Goal: Use online tool/utility: Utilize a website feature to perform a specific function

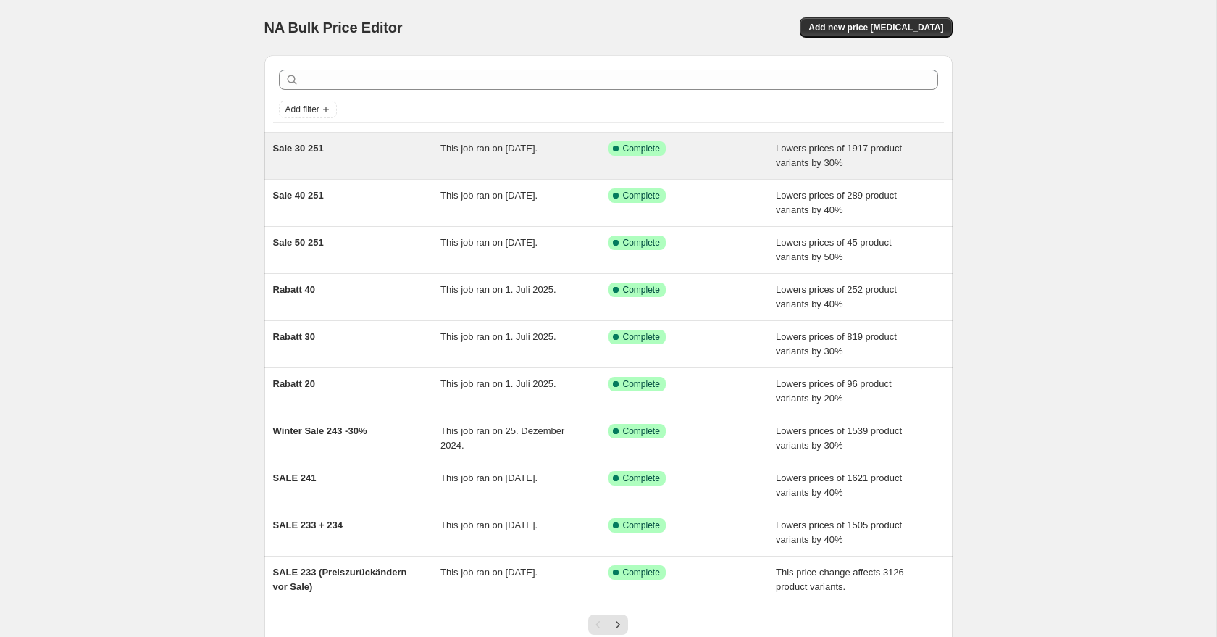
click at [394, 150] on div "Sale 30 251" at bounding box center [357, 155] width 168 height 29
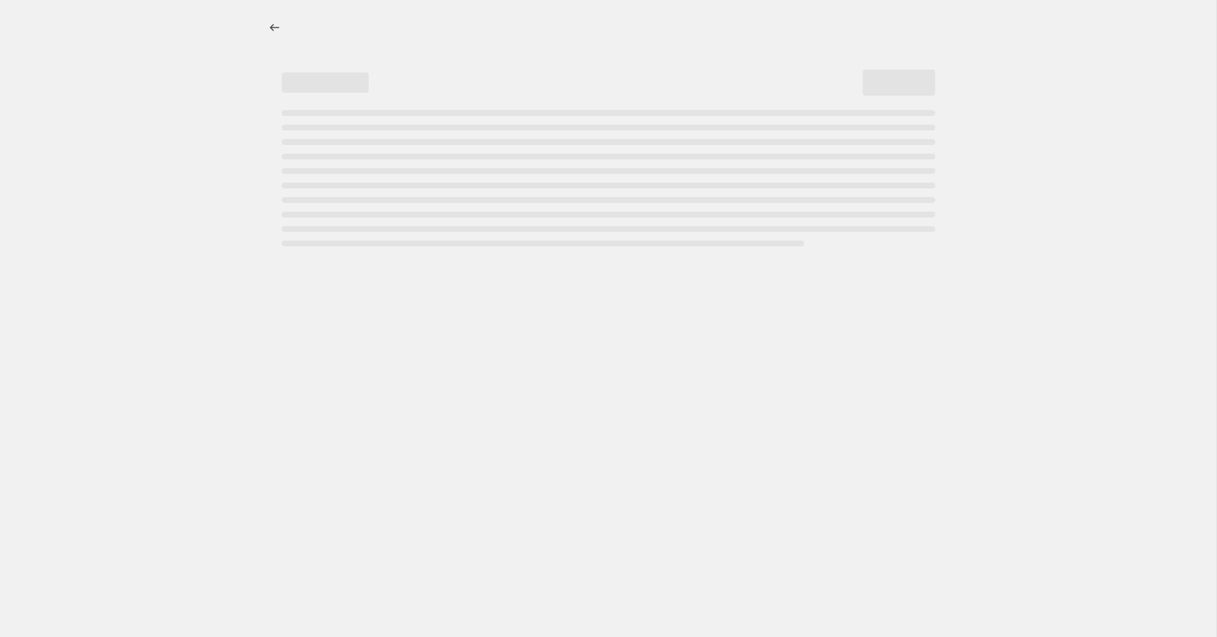
select select "percentage"
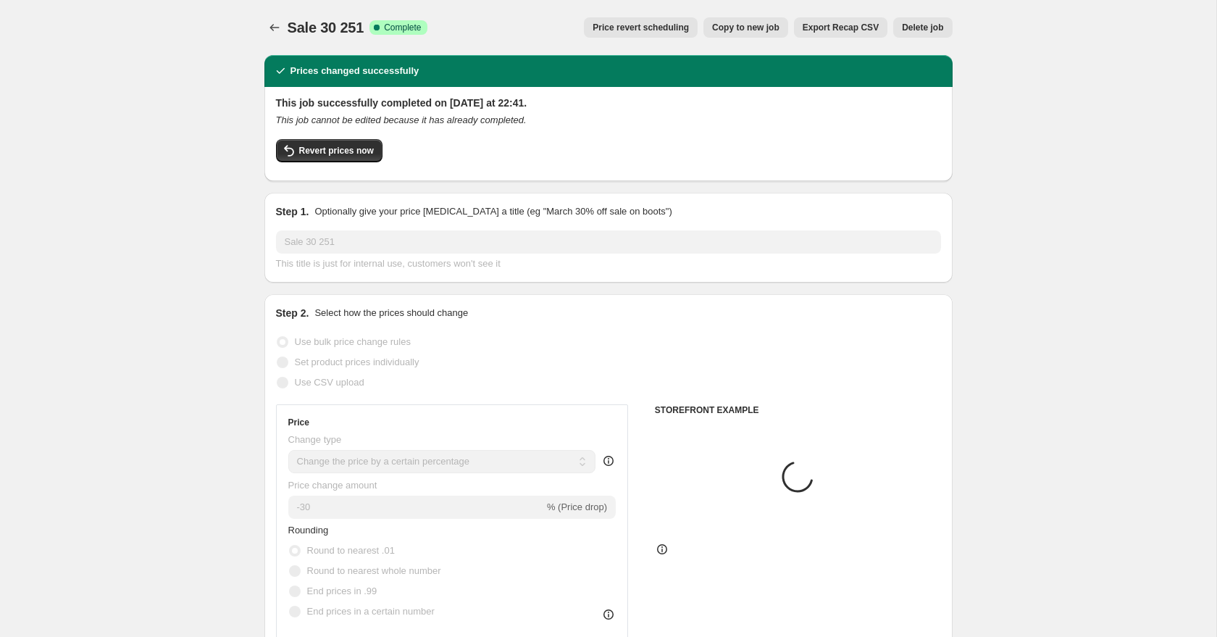
select select "tag"
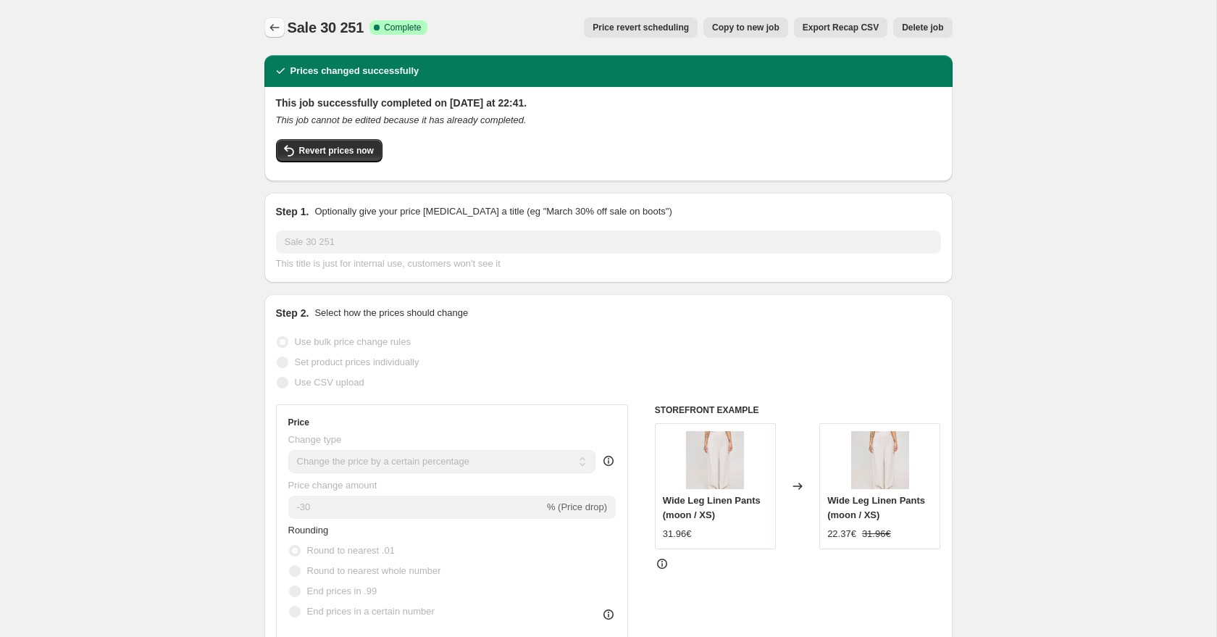
click at [267, 28] on icon "Price change jobs" at bounding box center [274, 27] width 14 height 14
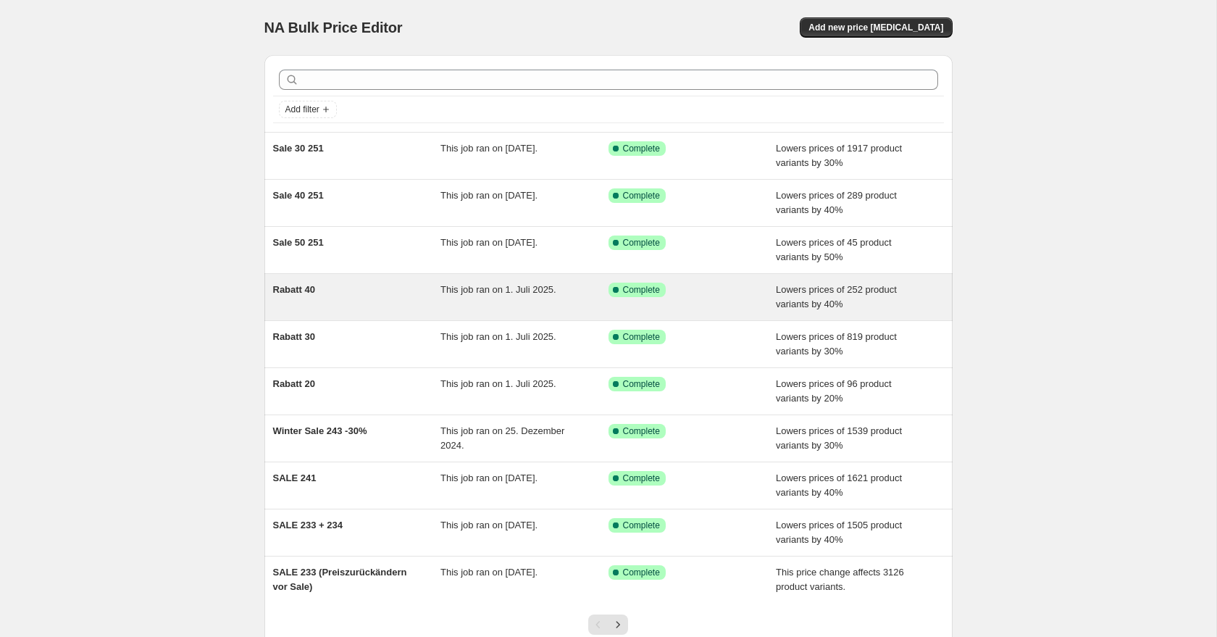
click at [385, 296] on div "Rabatt 40" at bounding box center [357, 297] width 168 height 29
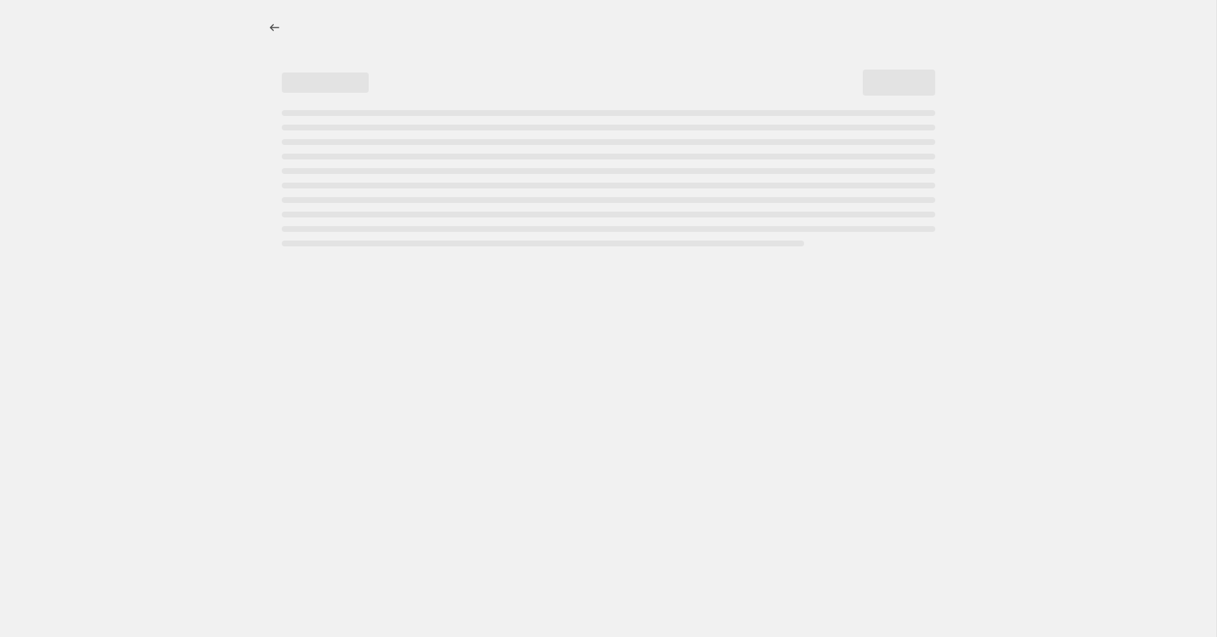
select select "percentage"
select select "tag"
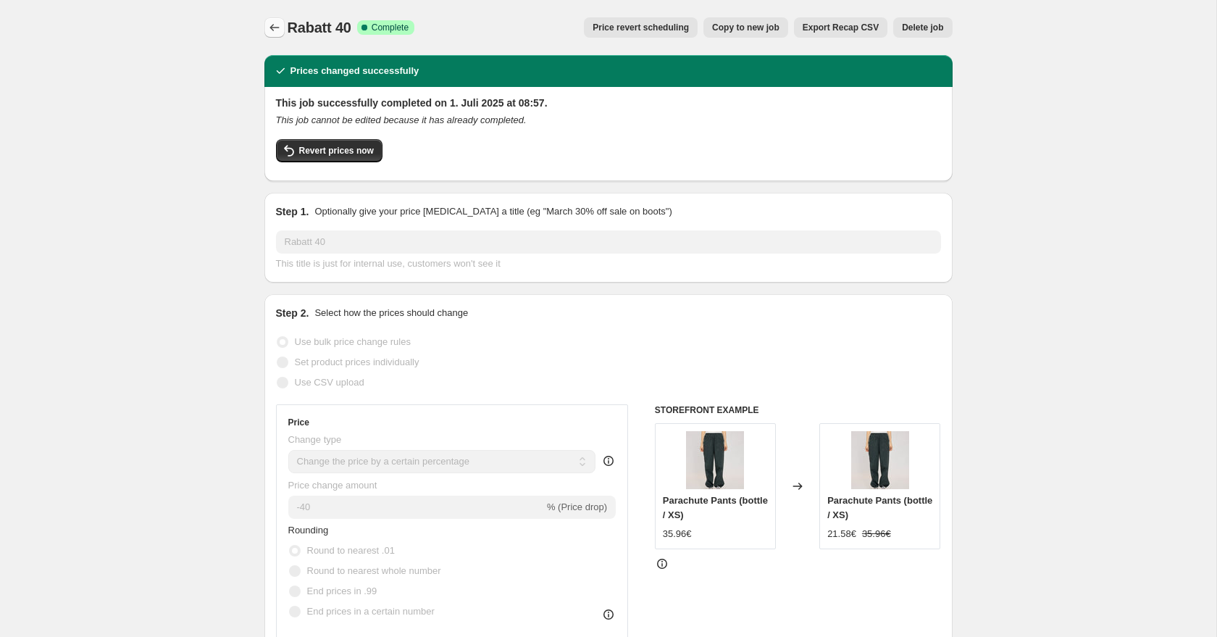
click at [280, 25] on icon "Price change jobs" at bounding box center [274, 27] width 14 height 14
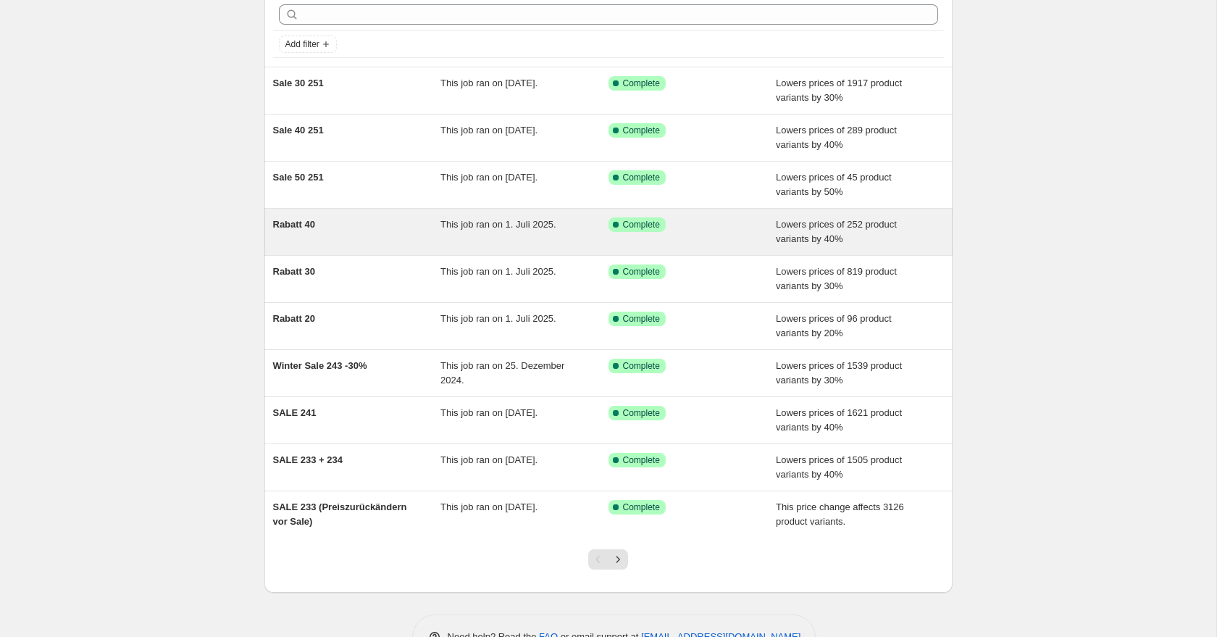
scroll to position [59, 0]
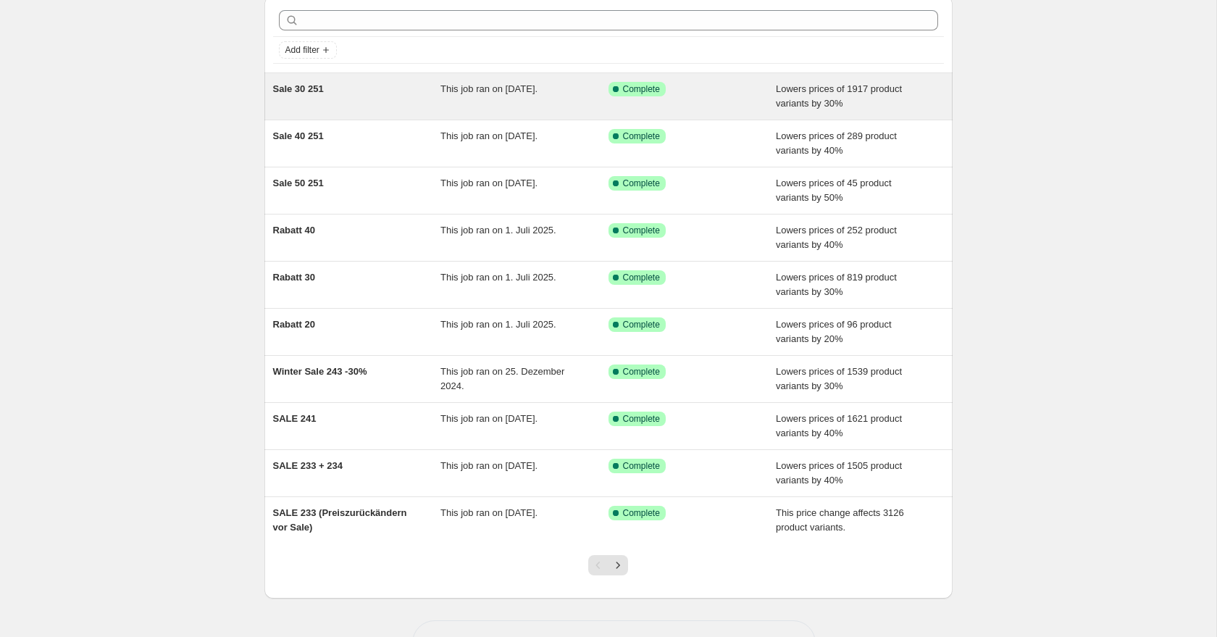
click at [376, 109] on div "Sale 30 251" at bounding box center [357, 96] width 168 height 29
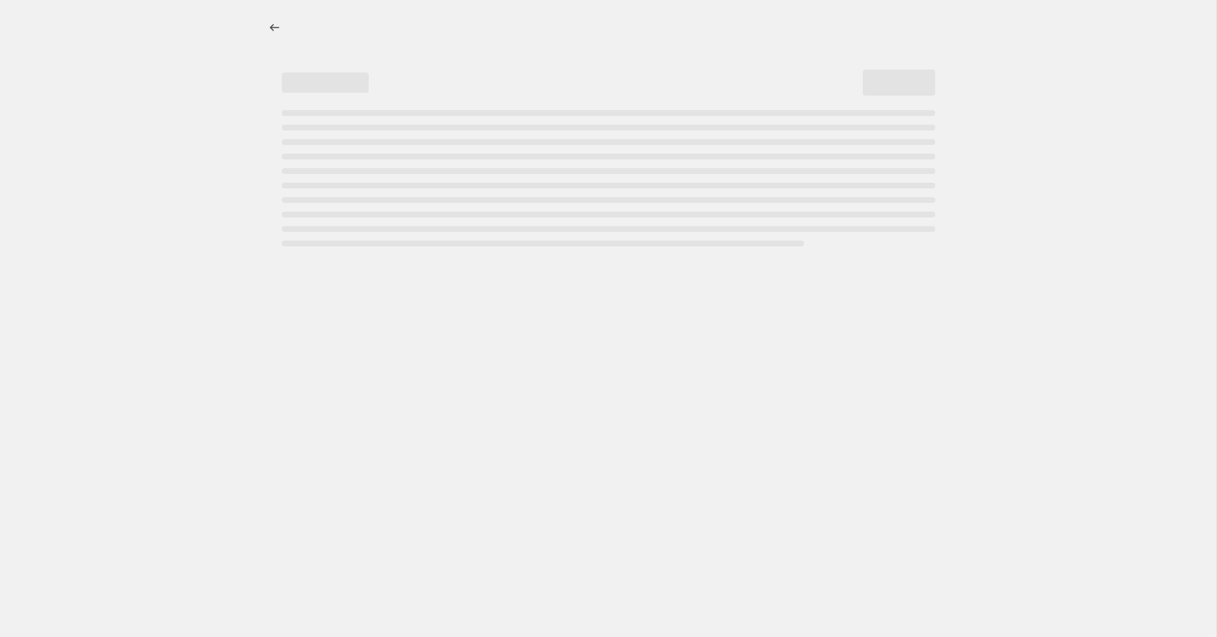
select select "percentage"
select select "tag"
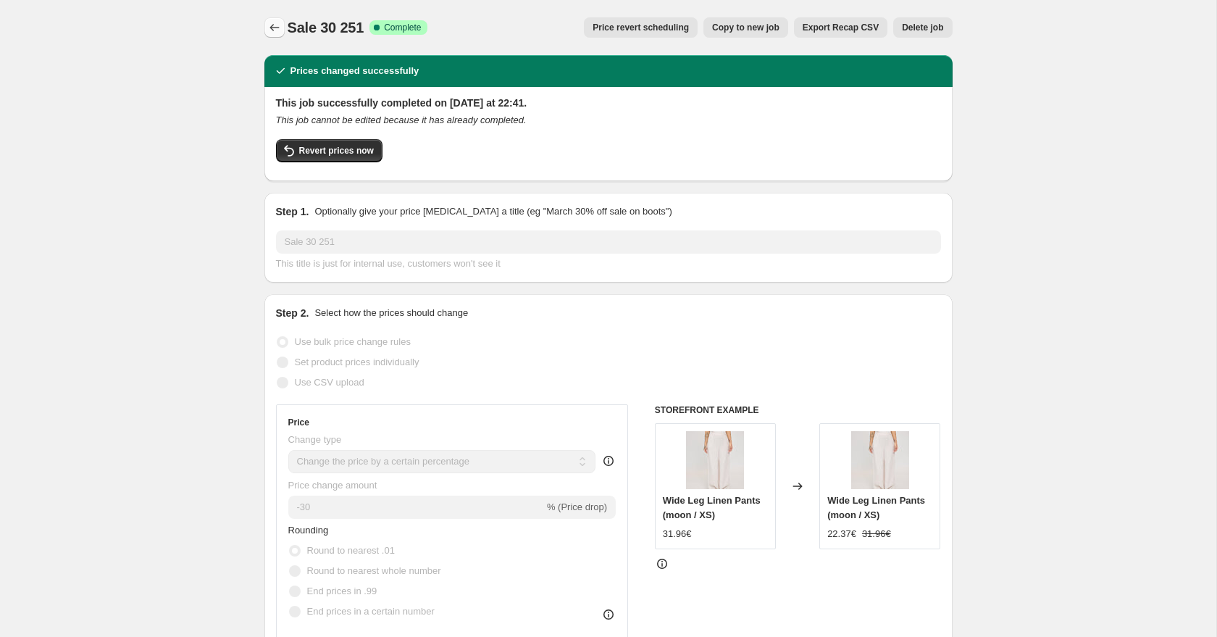
click at [270, 25] on icon "Price change jobs" at bounding box center [274, 27] width 14 height 14
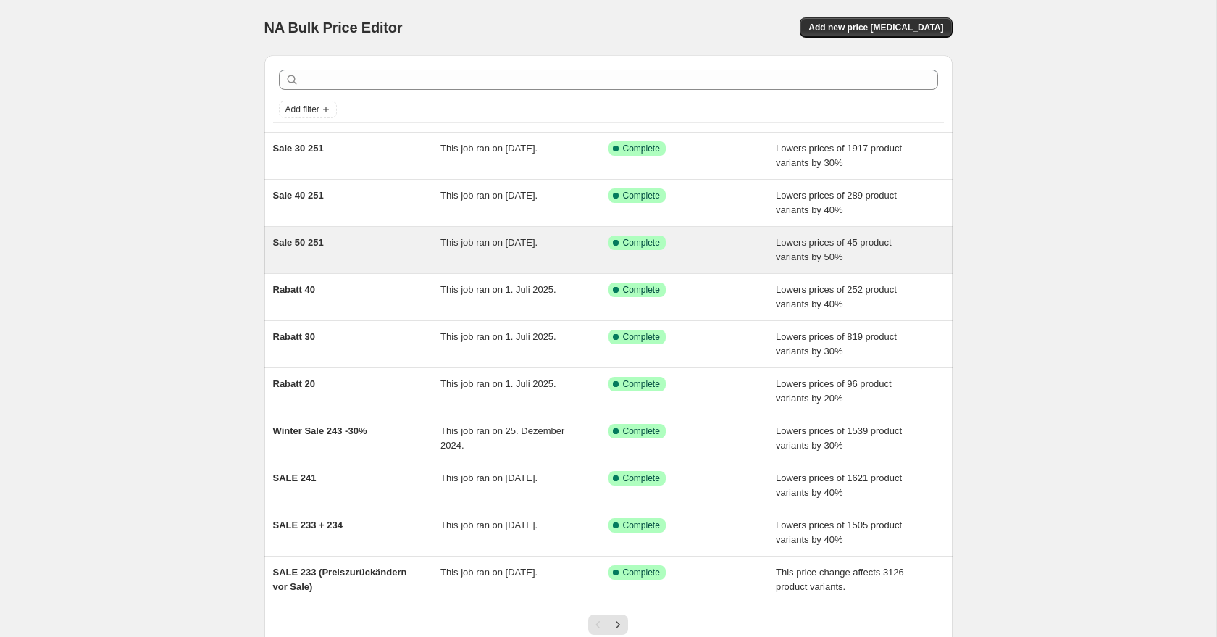
click at [348, 254] on div "Sale 50 251" at bounding box center [357, 249] width 168 height 29
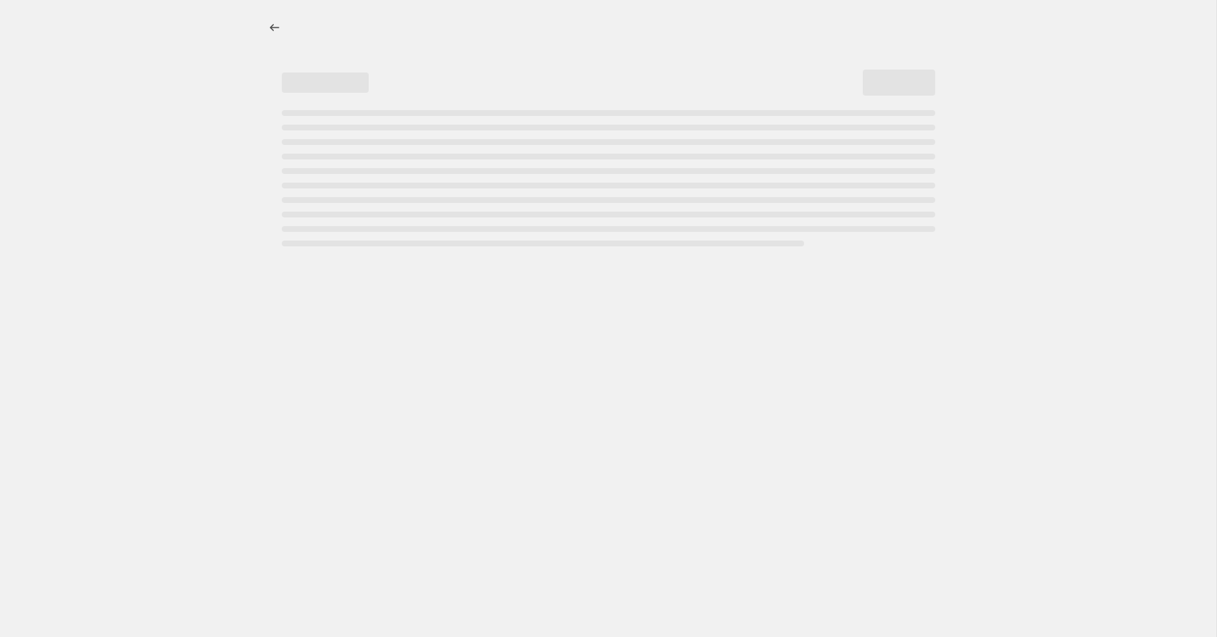
select select "percentage"
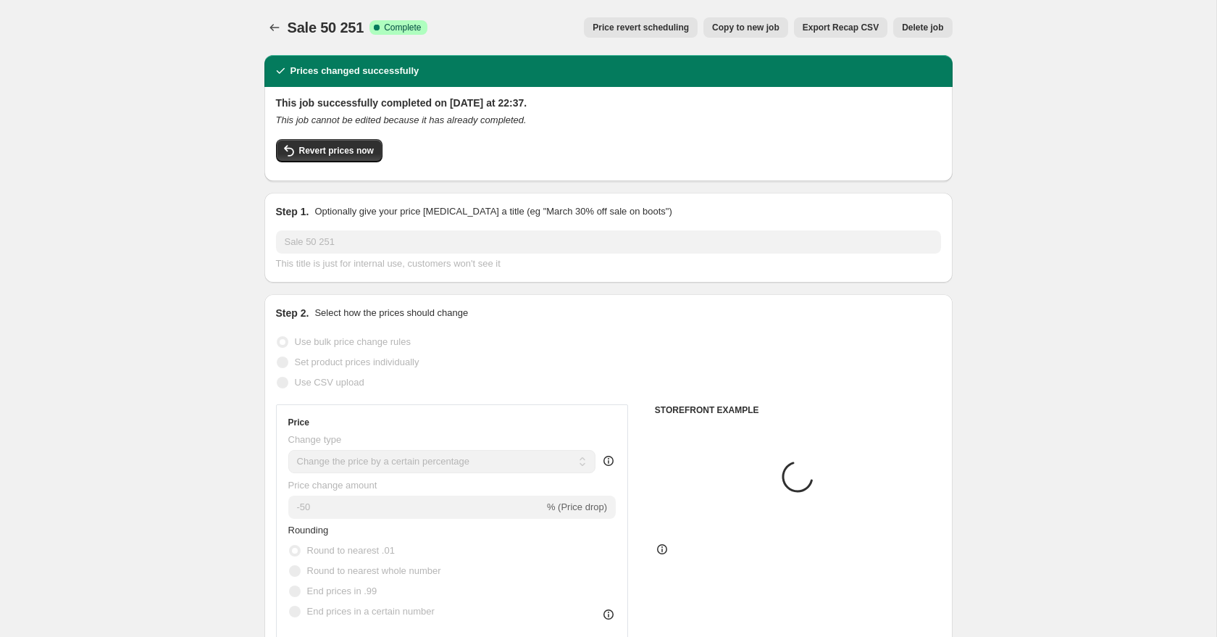
select select "tag"
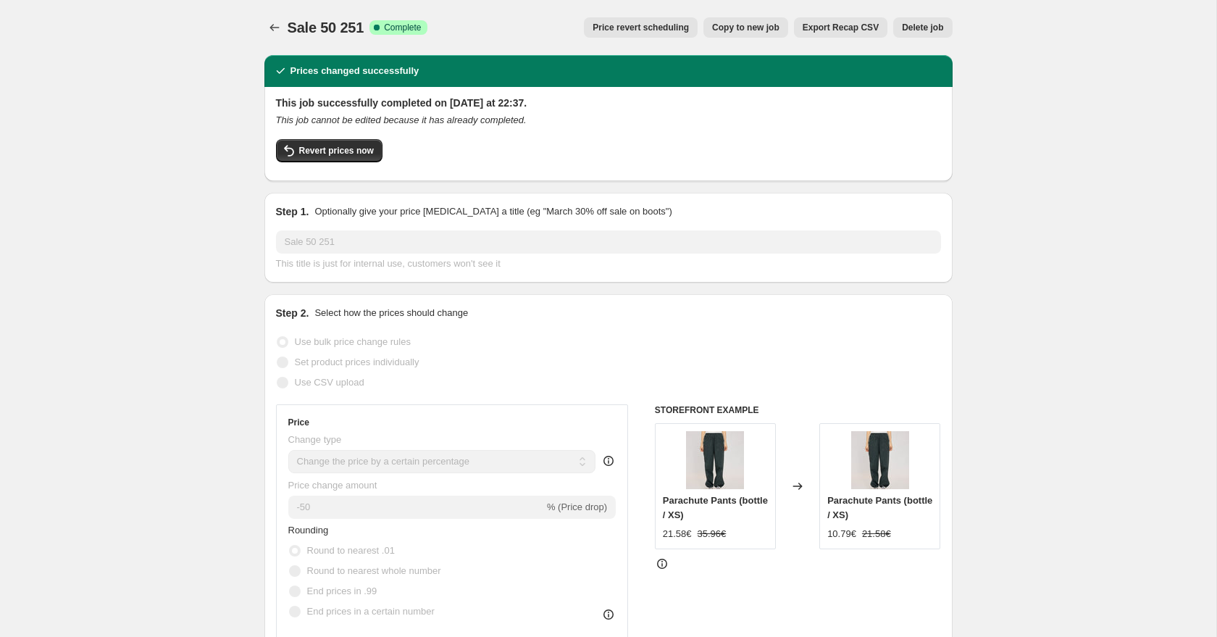
click at [744, 28] on span "Copy to new job" at bounding box center [745, 28] width 67 height 12
select select "percentage"
select select "tag"
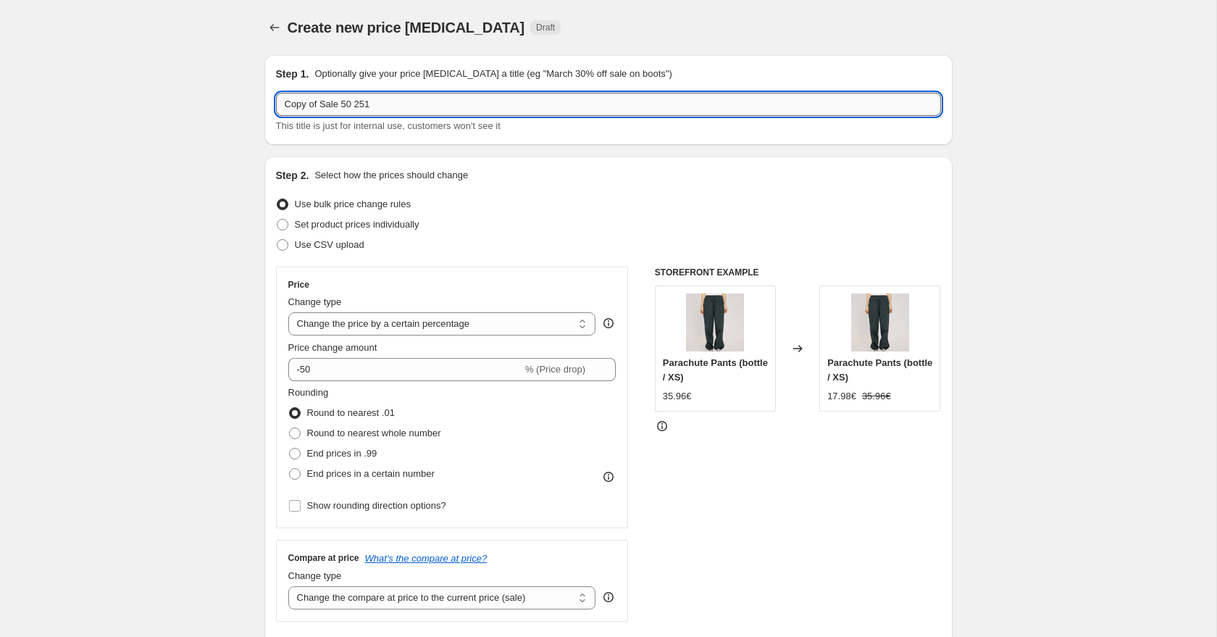
click at [322, 106] on input "Copy of Sale 50 251" at bounding box center [608, 104] width 665 height 23
click at [285, 104] on input "Copy of Sale 50 251" at bounding box center [608, 104] width 665 height 23
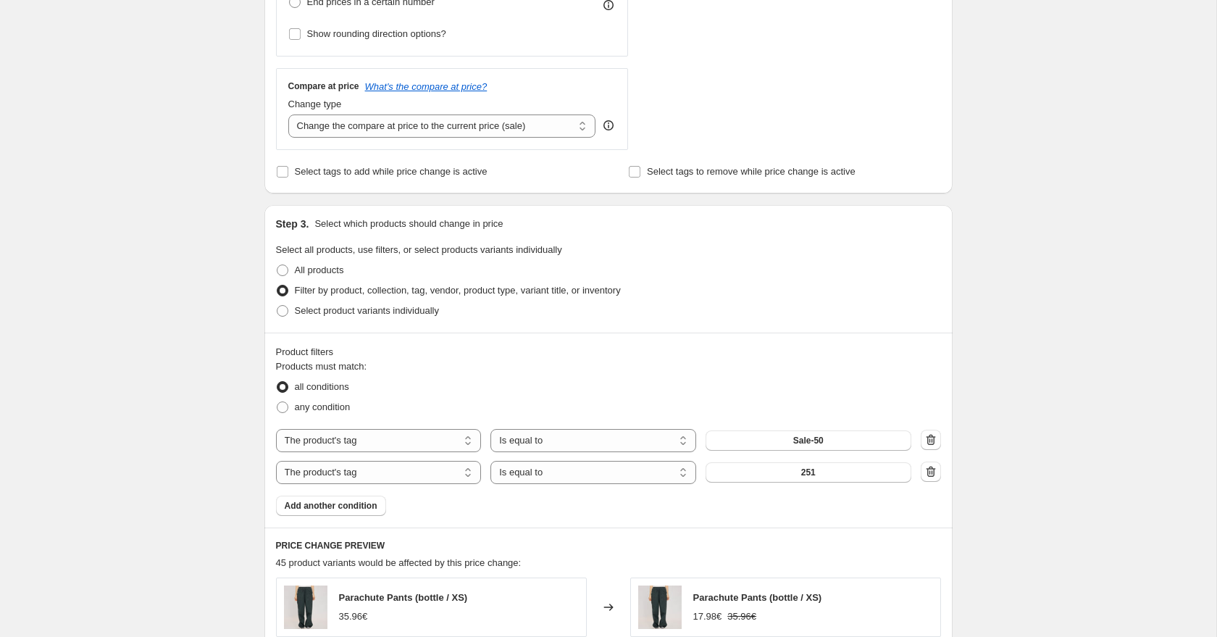
scroll to position [478, 0]
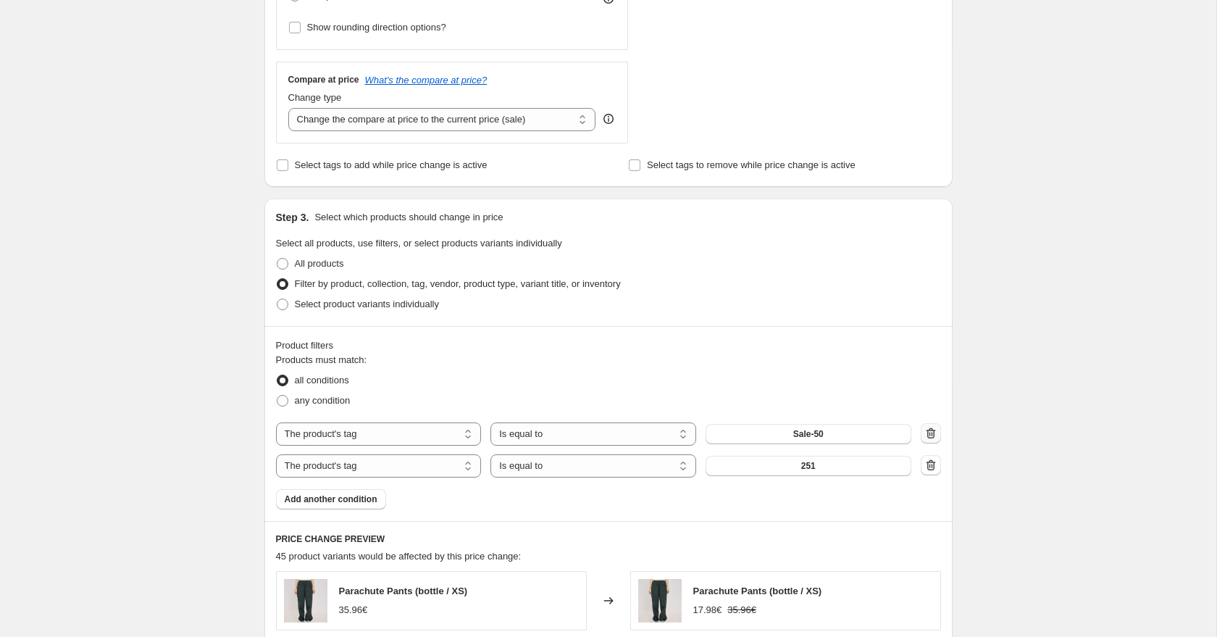
type input "Problembehebung: Sale 50"
click at [933, 435] on icon "button" at bounding box center [930, 432] width 9 height 11
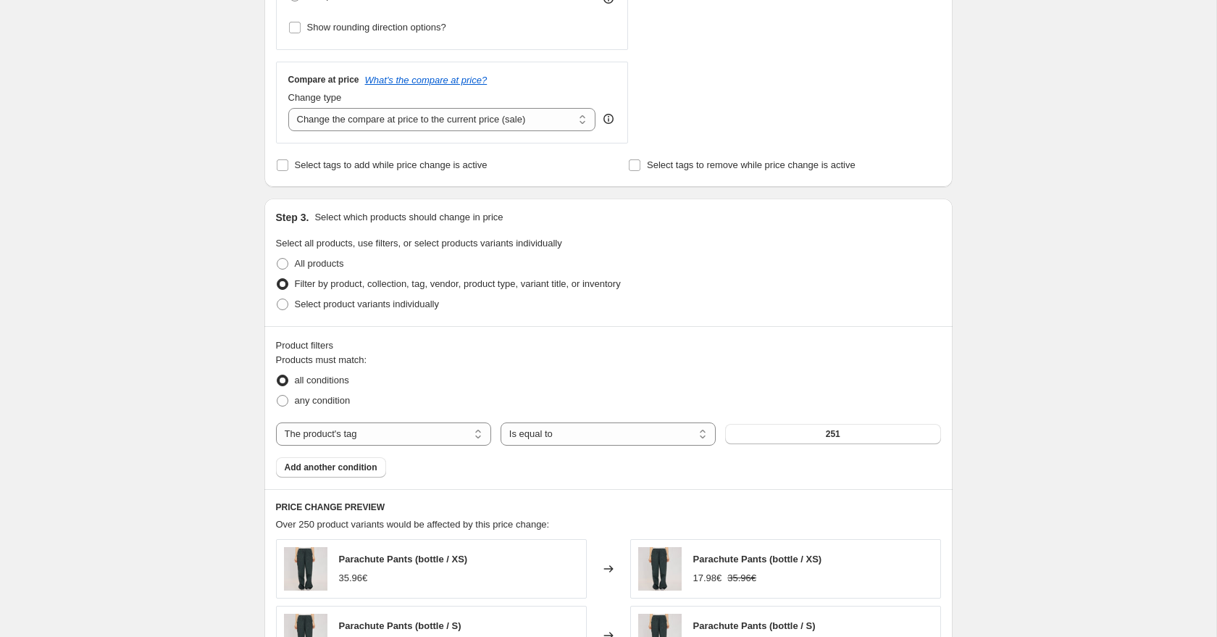
click at [933, 435] on button "251" at bounding box center [832, 434] width 215 height 20
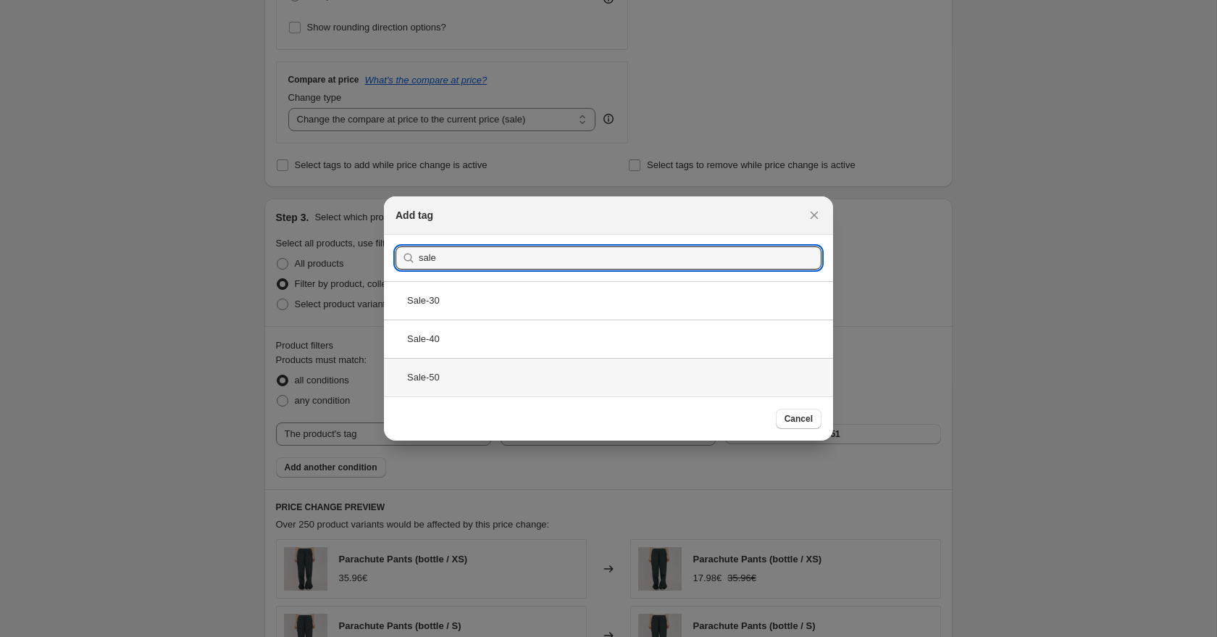
type input "sale"
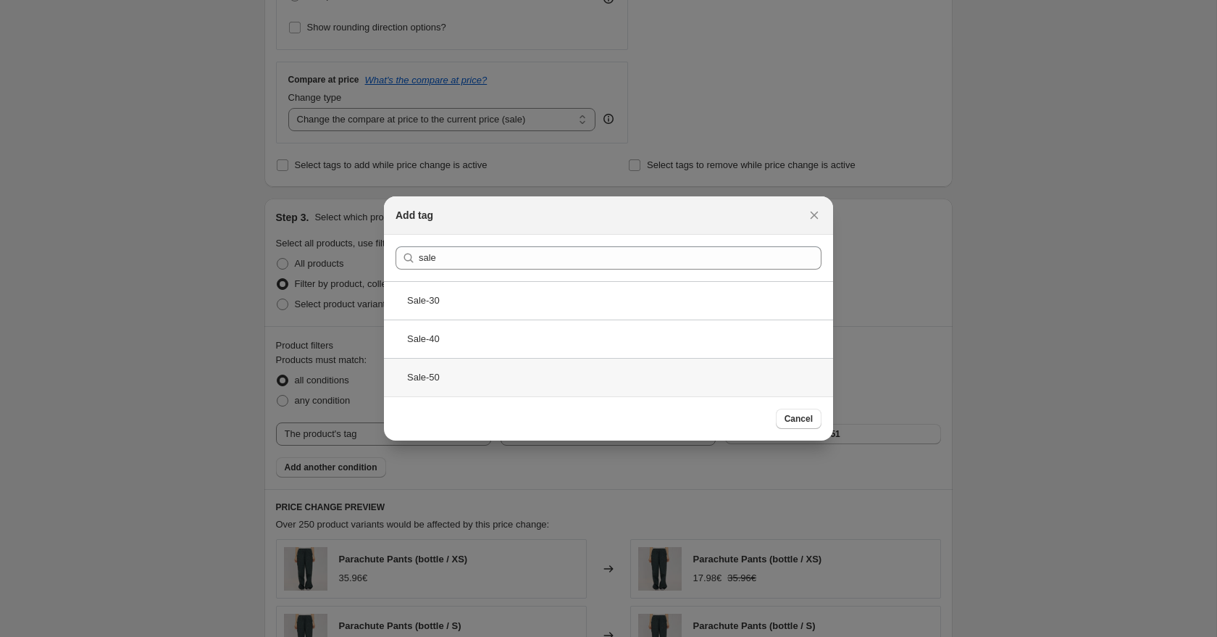
drag, startPoint x: 456, startPoint y: 381, endPoint x: 518, endPoint y: 387, distance: 61.8
click at [456, 381] on div "Sale-50" at bounding box center [608, 377] width 449 height 38
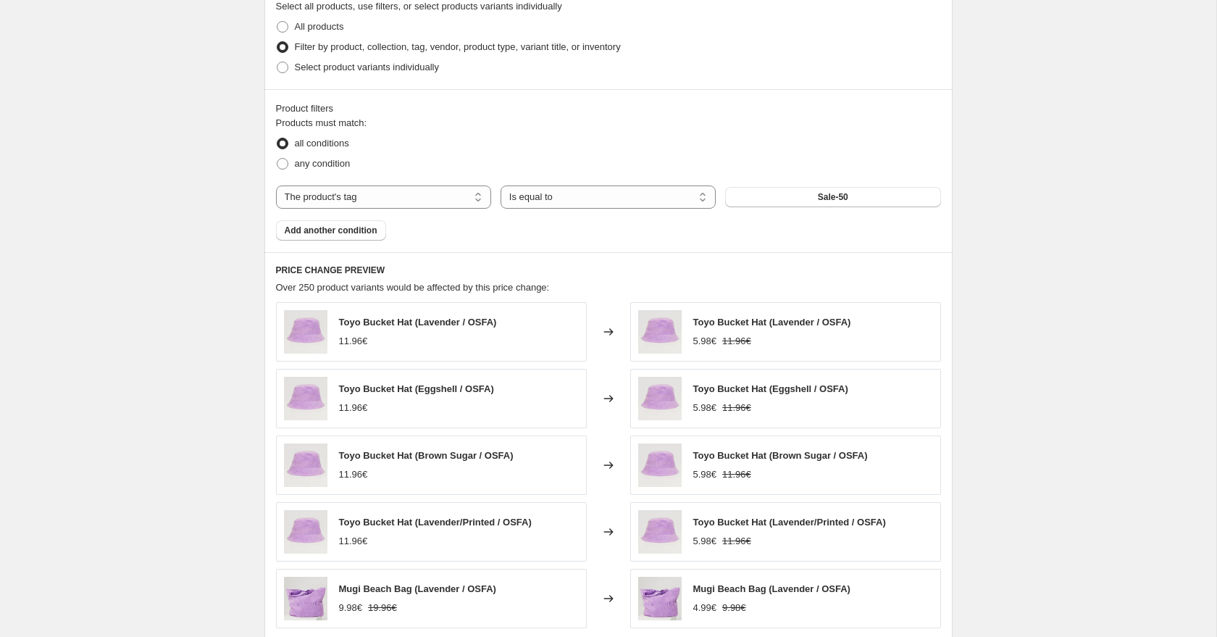
scroll to position [974, 0]
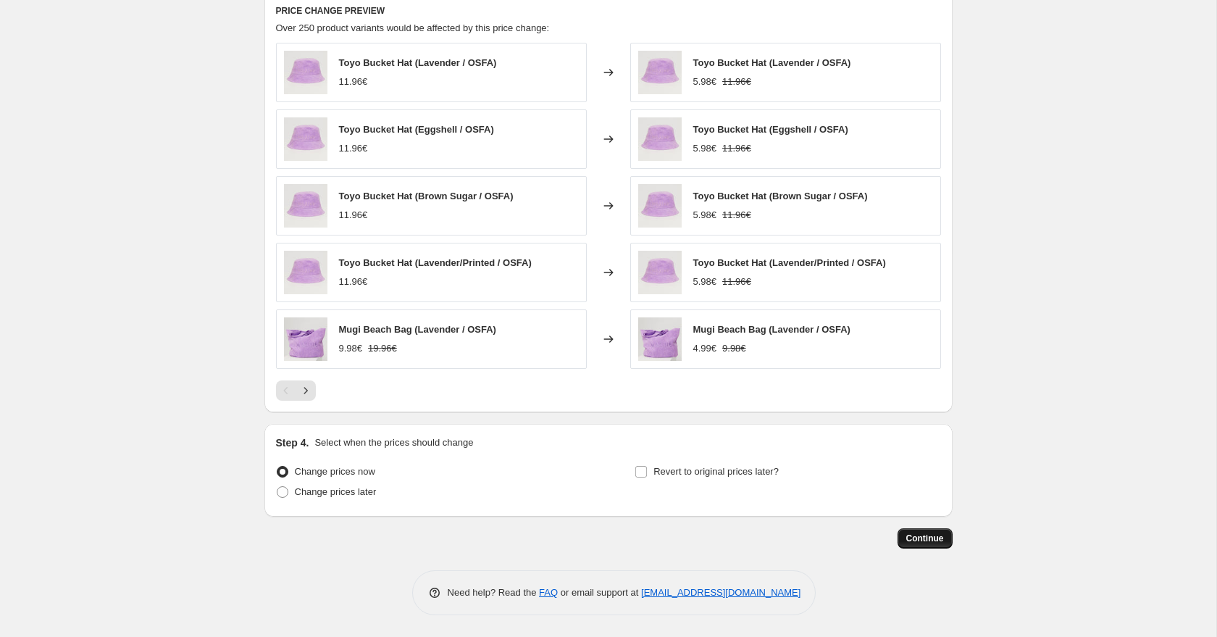
click at [938, 540] on span "Continue" at bounding box center [925, 538] width 38 height 12
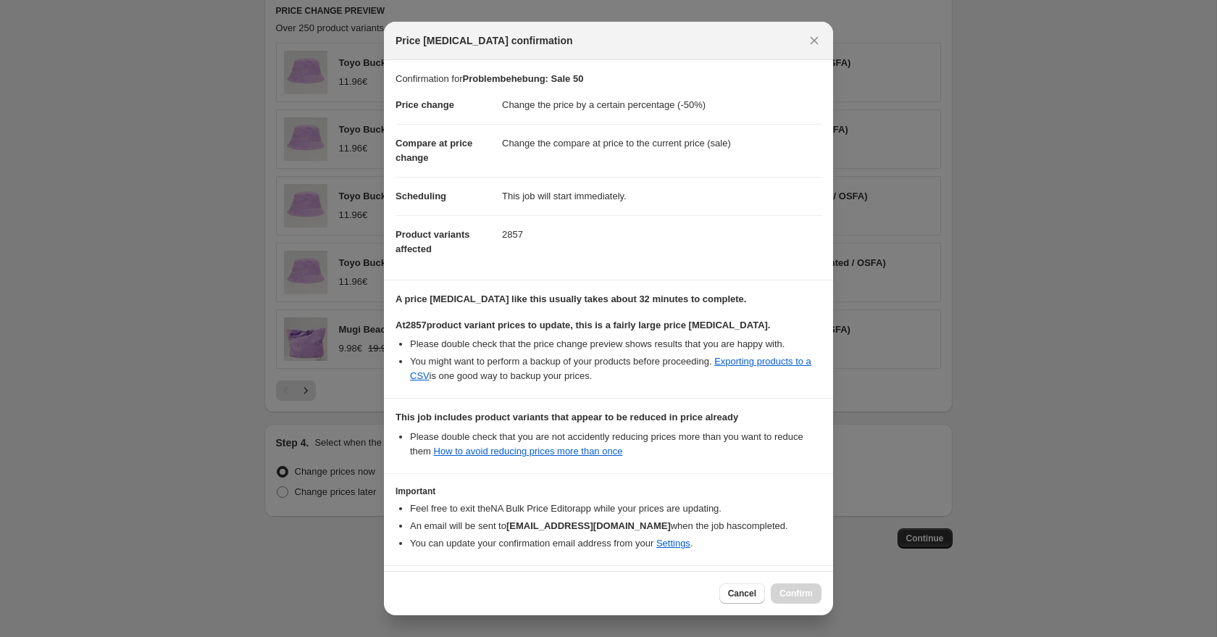
scroll to position [53, 0]
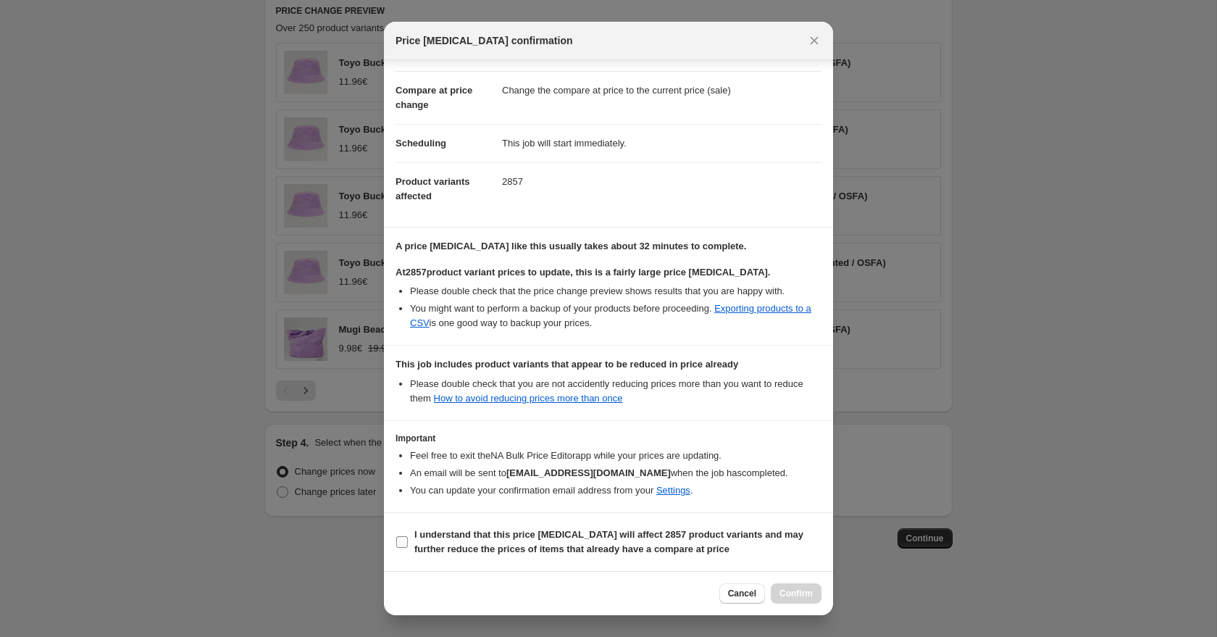
click at [497, 535] on b "I understand that this price [MEDICAL_DATA] will affect 2857 product variants a…" at bounding box center [608, 541] width 389 height 25
click at [408, 536] on input "I understand that this price [MEDICAL_DATA] will affect 2857 product variants a…" at bounding box center [402, 542] width 12 height 12
checkbox input "true"
click at [813, 44] on icon "Close" at bounding box center [814, 40] width 14 height 14
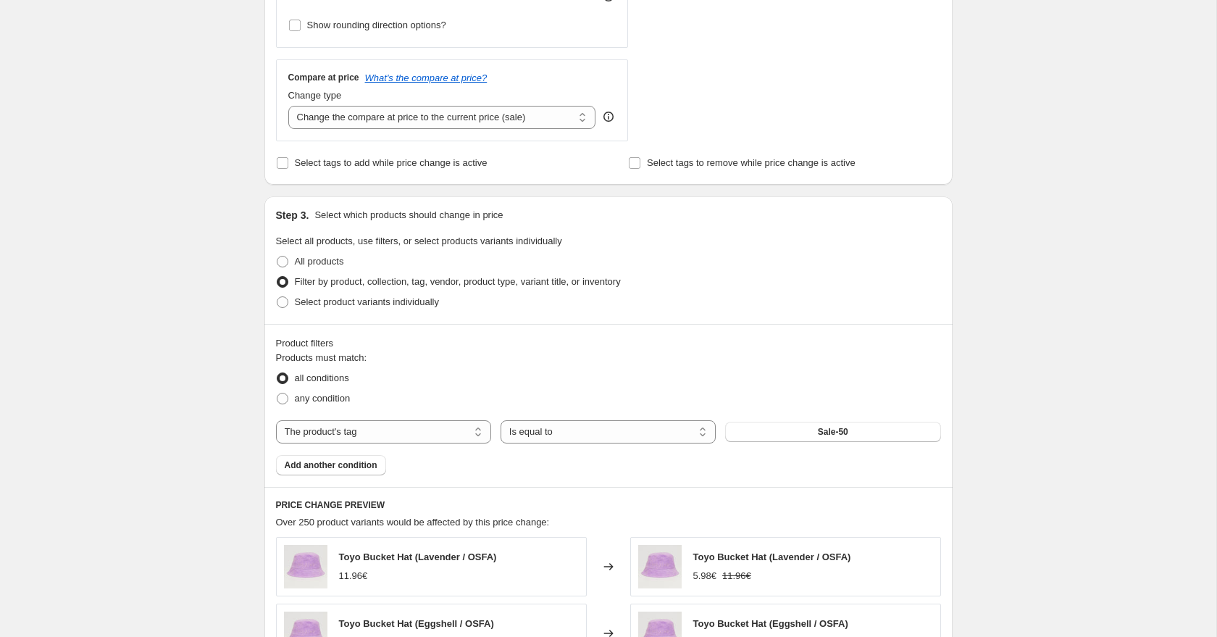
scroll to position [620, 0]
